Goal: Check status: Check status

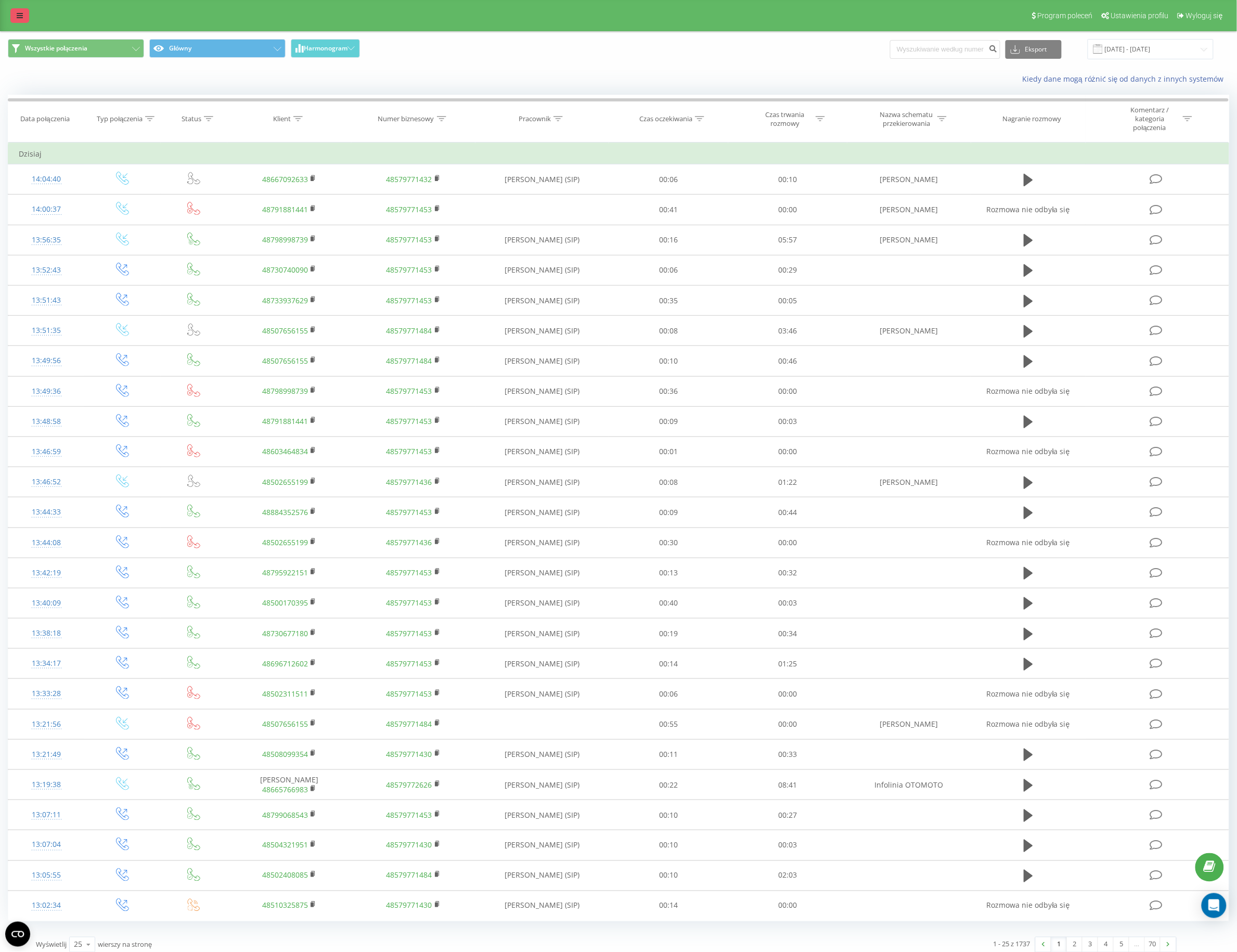
click at [17, 15] on icon at bounding box center [20, 15] width 6 height 7
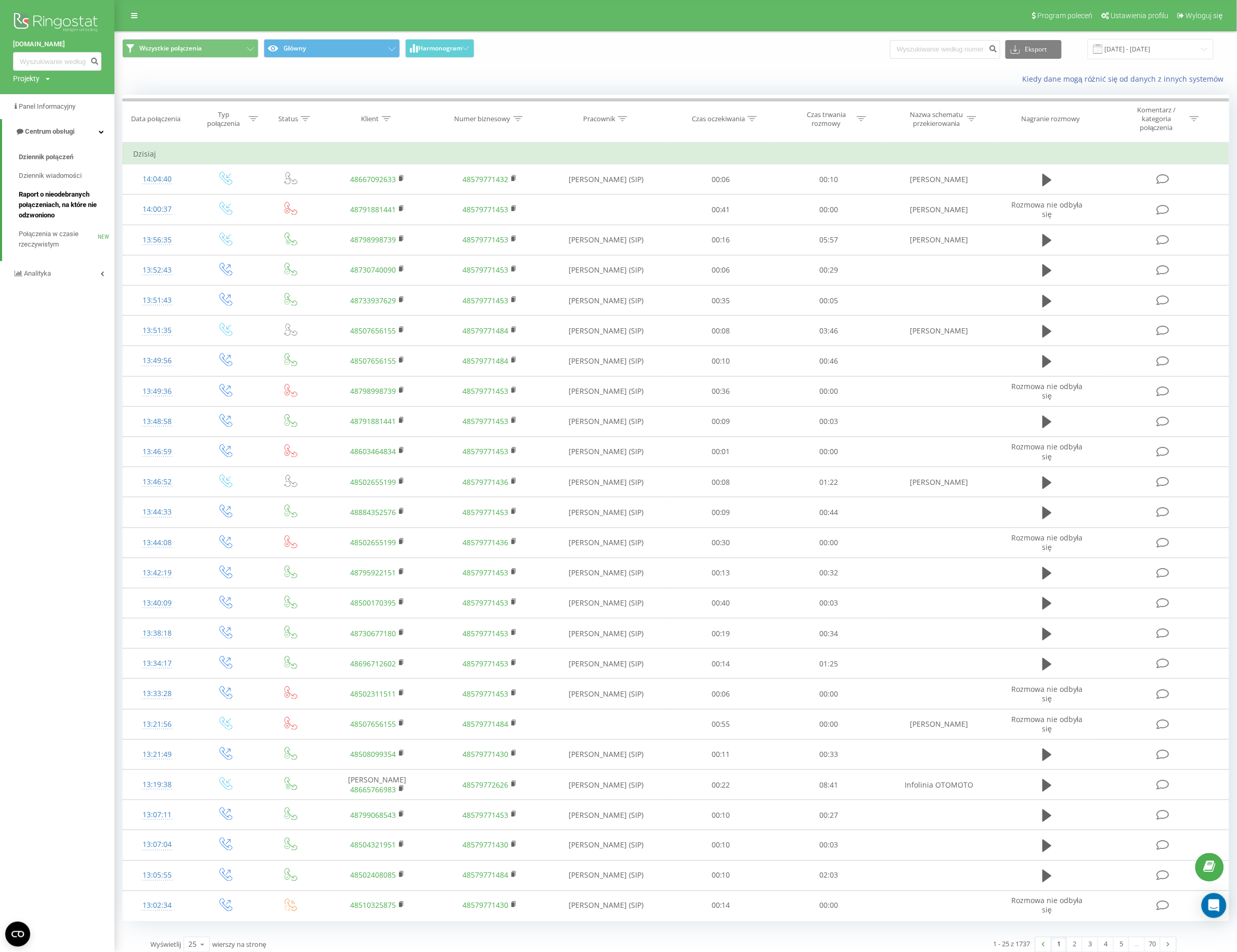
click at [63, 194] on span "Raport o nieodebranych połączeniach, na które nie odzwoniono" at bounding box center [64, 205] width 91 height 31
